Goal: Information Seeking & Learning: Learn about a topic

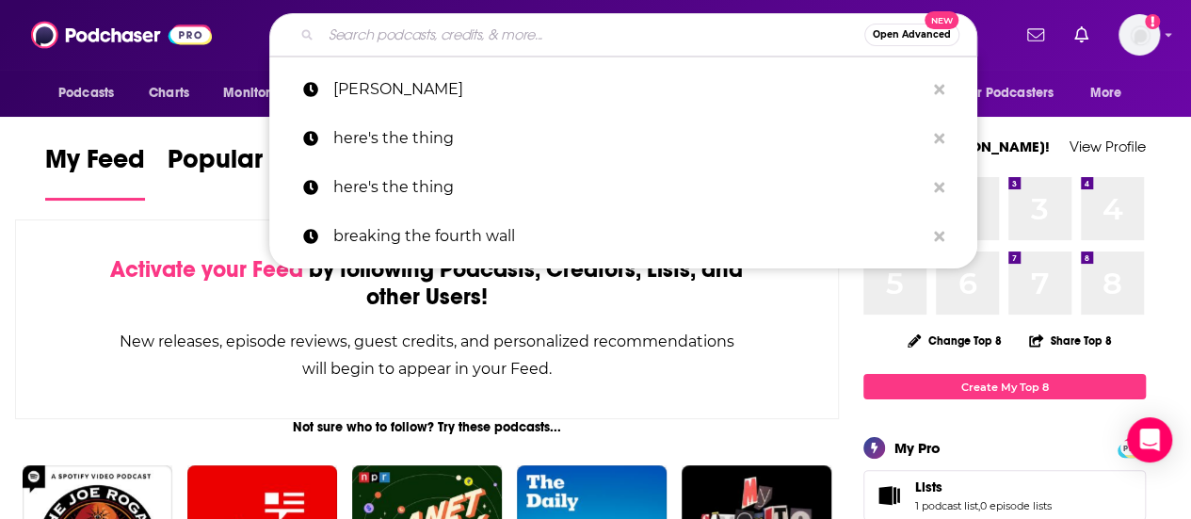
click at [548, 36] on input "Search podcasts, credits, & more..." at bounding box center [592, 35] width 543 height 30
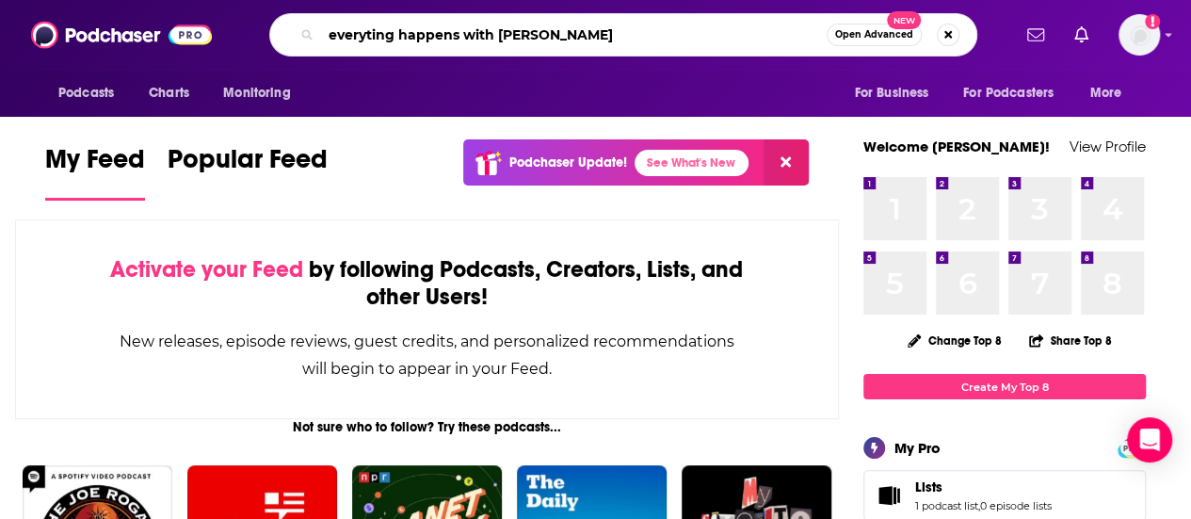
click at [371, 33] on input "everyting happens with [PERSON_NAME]" at bounding box center [574, 35] width 506 height 30
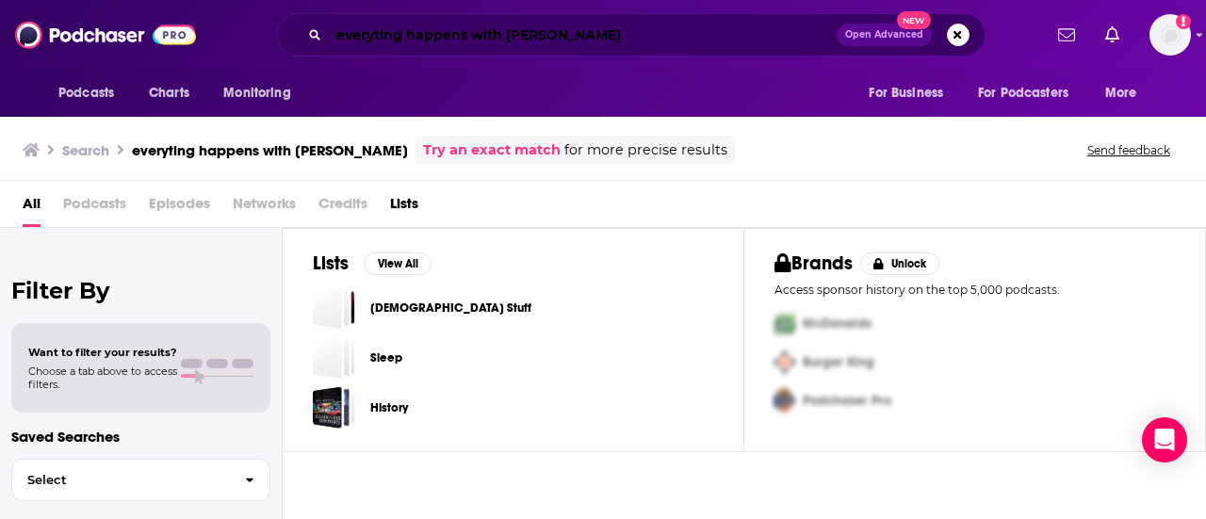
click at [379, 34] on input "everyting happens with [PERSON_NAME]" at bounding box center [583, 35] width 508 height 30
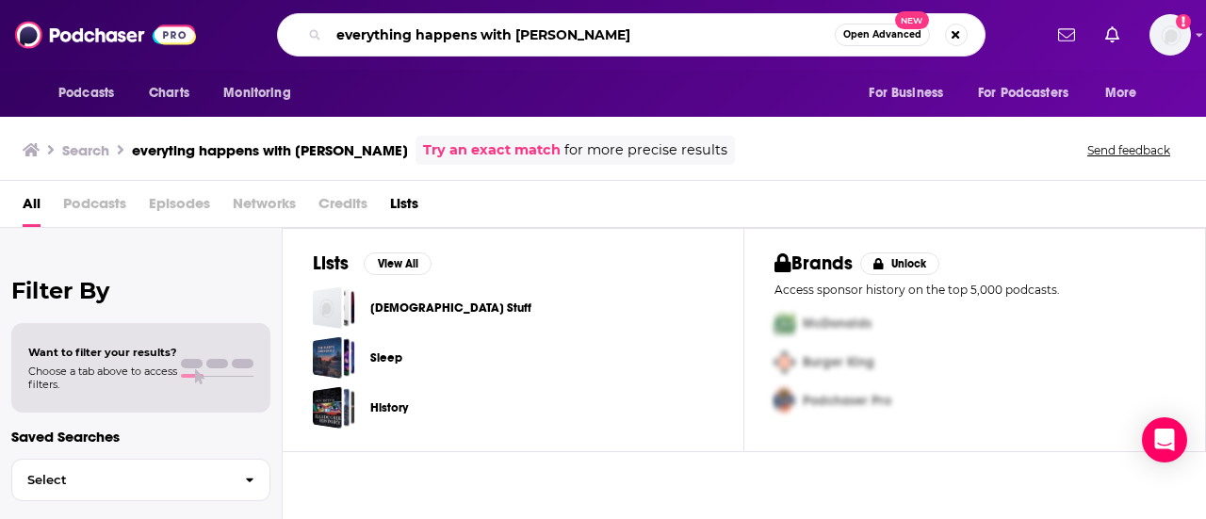
type input "everything happens with [PERSON_NAME]"
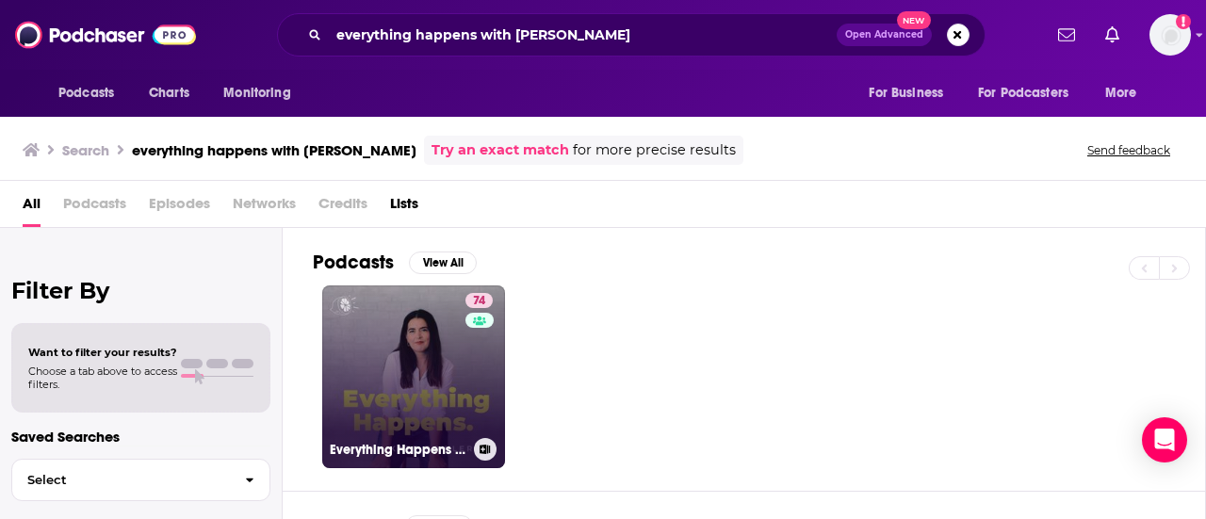
click at [435, 340] on link "74 Everything Happens with [PERSON_NAME]" at bounding box center [413, 376] width 183 height 183
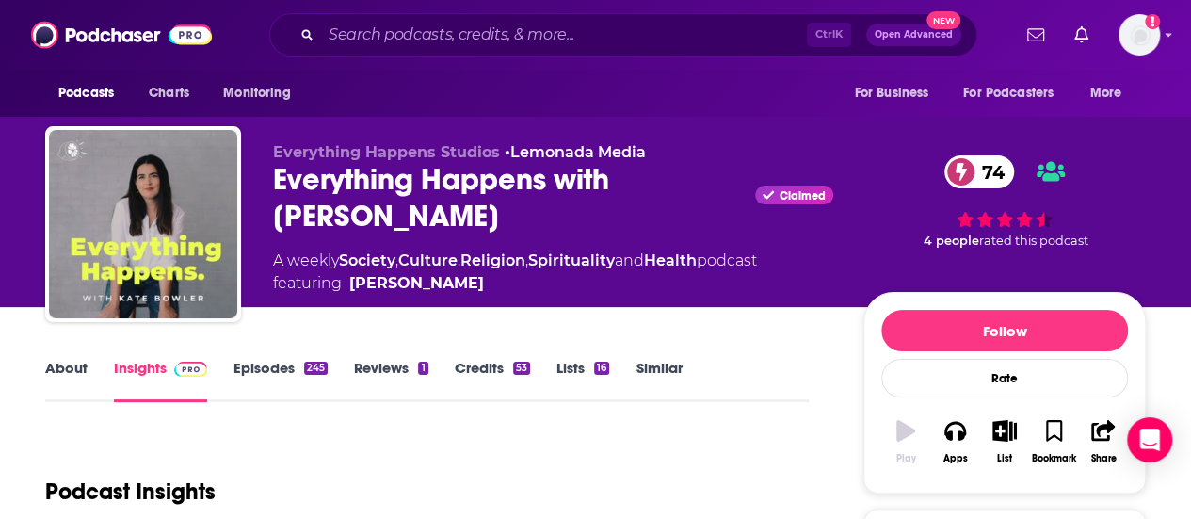
scroll to position [283, 0]
